Goal: Find specific page/section: Find specific page/section

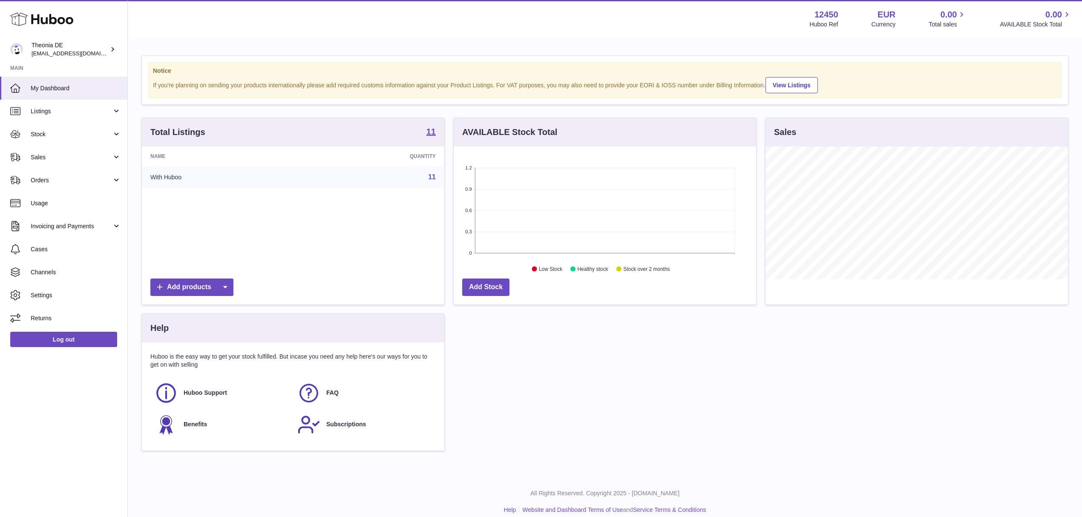
scroll to position [133, 302]
click at [53, 161] on span "Sales" at bounding box center [71, 157] width 81 height 8
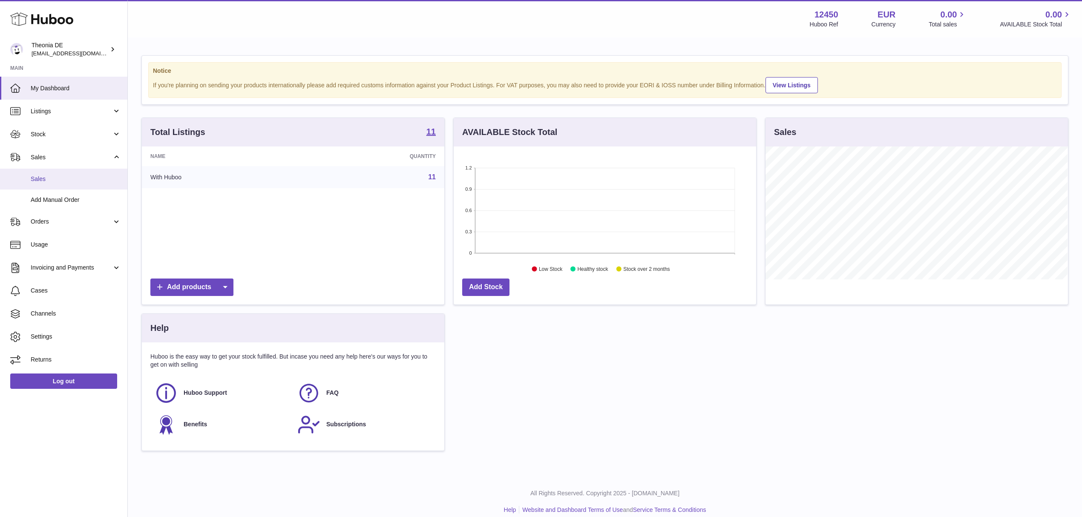
click at [54, 183] on span "Sales" at bounding box center [76, 179] width 90 height 8
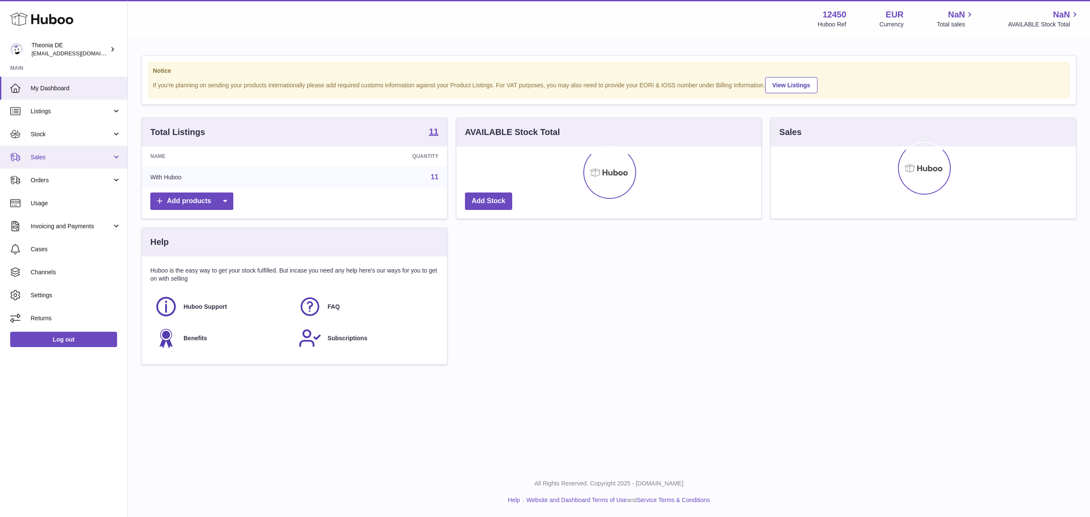
click at [51, 161] on span "Sales" at bounding box center [71, 157] width 81 height 8
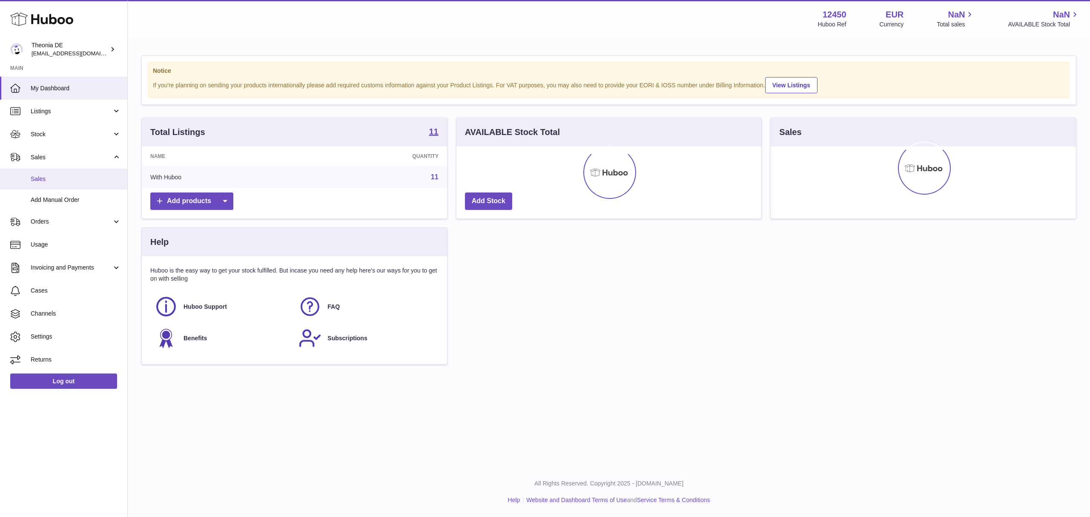
click at [46, 183] on span "Sales" at bounding box center [76, 179] width 90 height 8
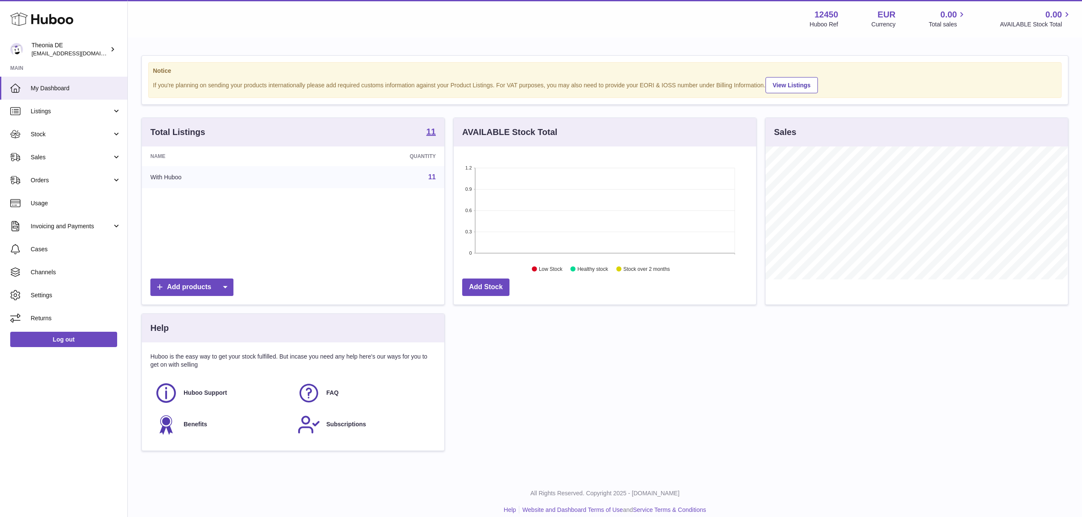
scroll to position [133, 302]
click at [57, 347] on link "Log out" at bounding box center [63, 339] width 107 height 15
